Goal: Find specific page/section: Find specific page/section

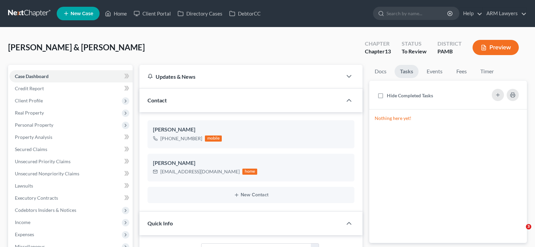
select select "20"
select select "1"
click at [419, 14] on input "search" at bounding box center [417, 13] width 62 height 12
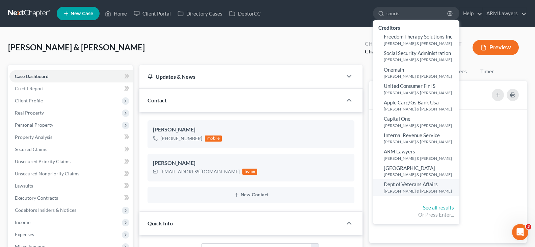
type input "souris"
click at [404, 188] on small "[PERSON_NAME] & [PERSON_NAME]" at bounding box center [421, 191] width 74 height 6
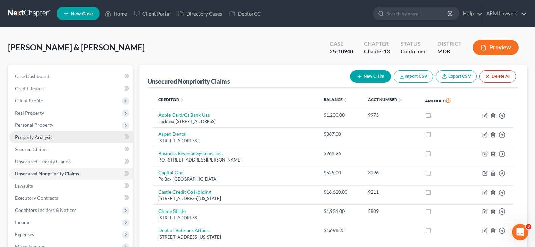
click at [46, 135] on span "Property Analysis" at bounding box center [33, 137] width 37 height 6
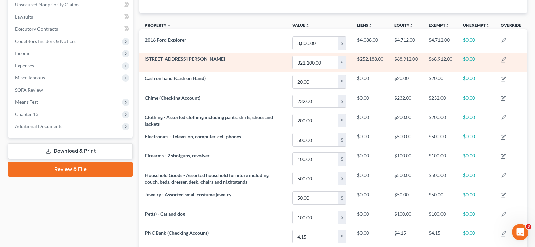
click at [375, 62] on td "$252,188.00" at bounding box center [369, 62] width 37 height 19
drag, startPoint x: 415, startPoint y: 69, endPoint x: 409, endPoint y: 64, distance: 7.6
click at [416, 70] on td "$68,912.00" at bounding box center [406, 62] width 34 height 19
click at [406, 62] on td "$68,912.00" at bounding box center [406, 62] width 34 height 19
click at [393, 59] on td "$68,912.00" at bounding box center [406, 62] width 34 height 19
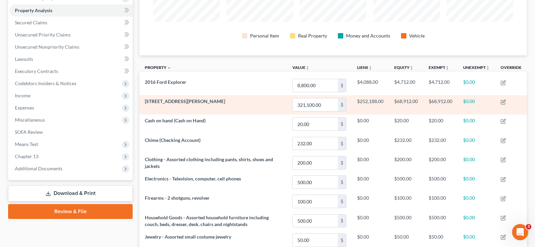
scroll to position [118, 0]
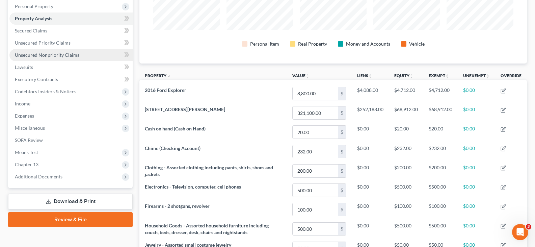
click at [74, 60] on link "Unsecured Nonpriority Claims" at bounding box center [70, 55] width 123 height 12
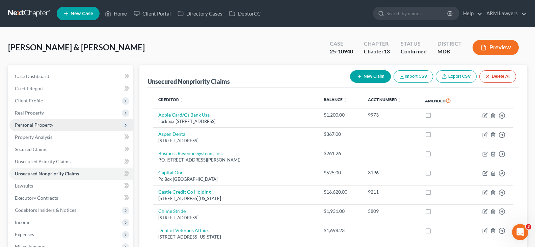
click at [53, 127] on span "Personal Property" at bounding box center [70, 125] width 123 height 12
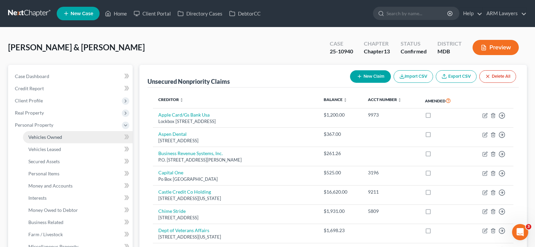
click at [64, 134] on link "Vehicles Owned" at bounding box center [78, 137] width 110 height 12
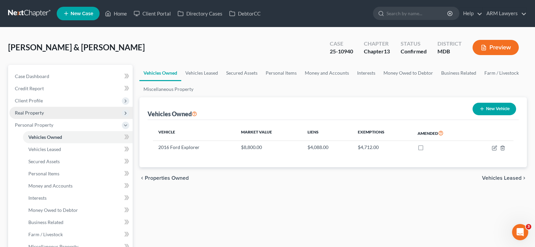
click at [36, 114] on span "Real Property" at bounding box center [29, 113] width 29 height 6
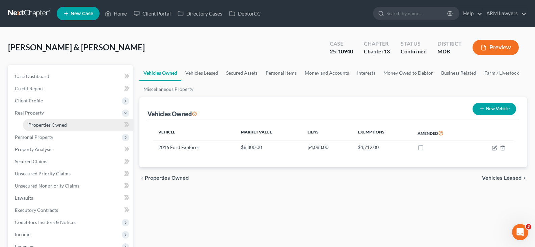
click at [77, 120] on link "Properties Owned" at bounding box center [78, 125] width 110 height 12
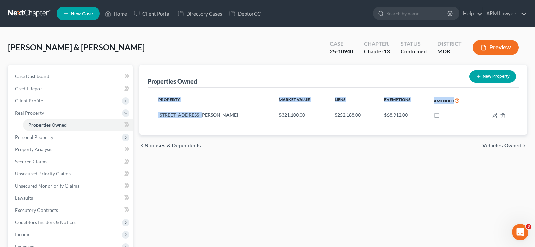
drag, startPoint x: 205, startPoint y: 118, endPoint x: 146, endPoint y: 113, distance: 58.5
click at [146, 113] on div "Properties Owned New Property Property Market Value Liens Exemptions Amended [S…" at bounding box center [332, 100] width 387 height 70
copy table "Property Market Value Liens Exemptions Amended [STREET_ADDRESS][PERSON_NAME]"
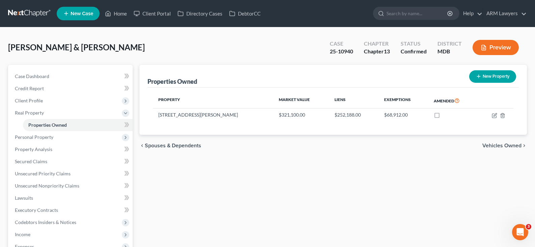
drag, startPoint x: 243, startPoint y: 172, endPoint x: 390, endPoint y: 32, distance: 202.5
click at [244, 172] on div "Properties Owned New Property Property Market Value Liens Exemptions Amended [S…" at bounding box center [333, 211] width 394 height 292
